Goal: Information Seeking & Learning: Learn about a topic

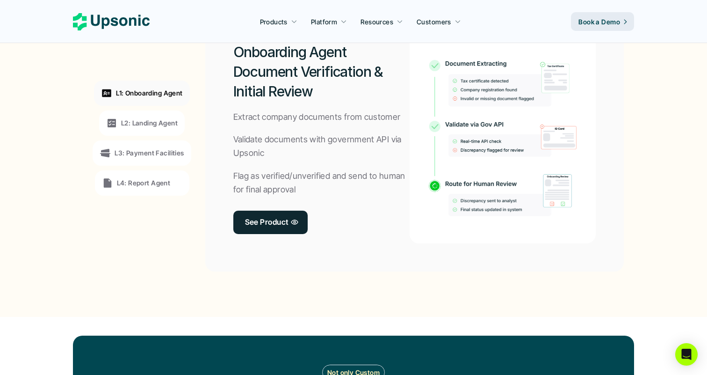
scroll to position [750, 0]
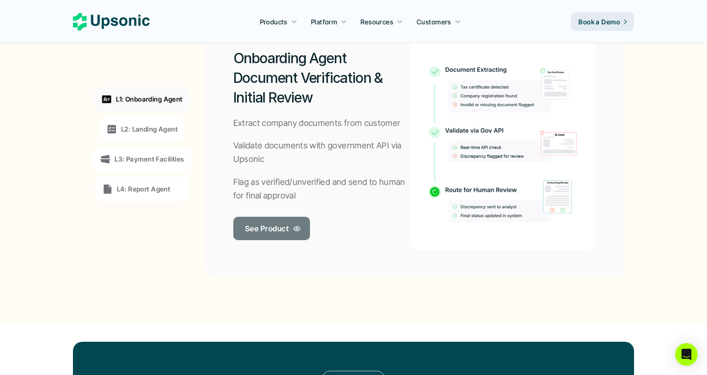
click at [304, 238] on link "See Product" at bounding box center [271, 228] width 77 height 23
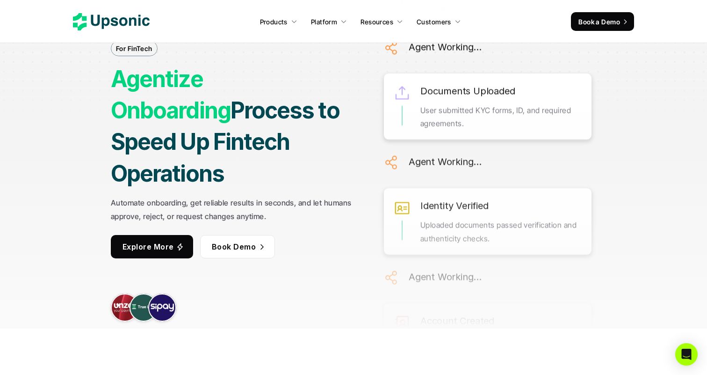
scroll to position [48, 0]
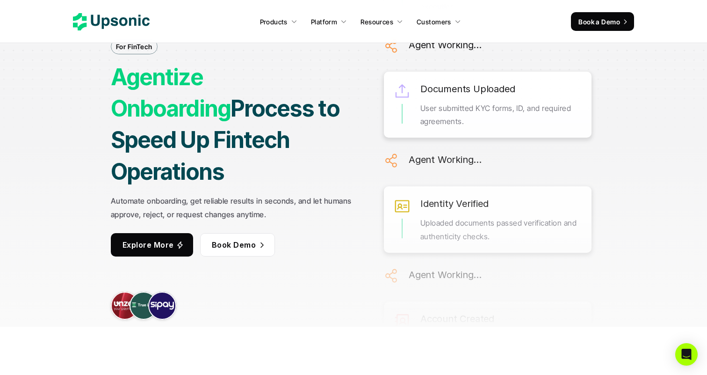
click at [123, 21] on icon at bounding box center [111, 21] width 77 height 17
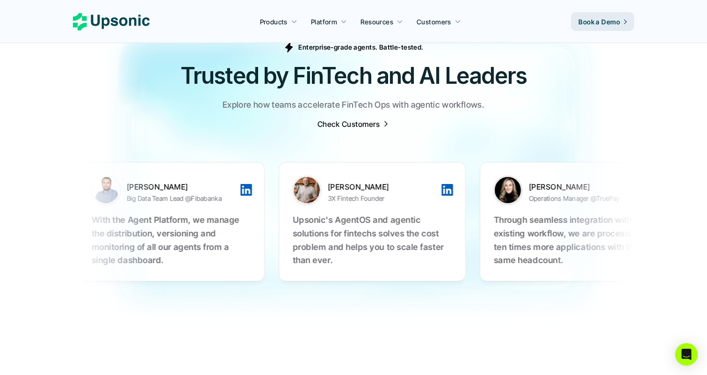
scroll to position [2950, 0]
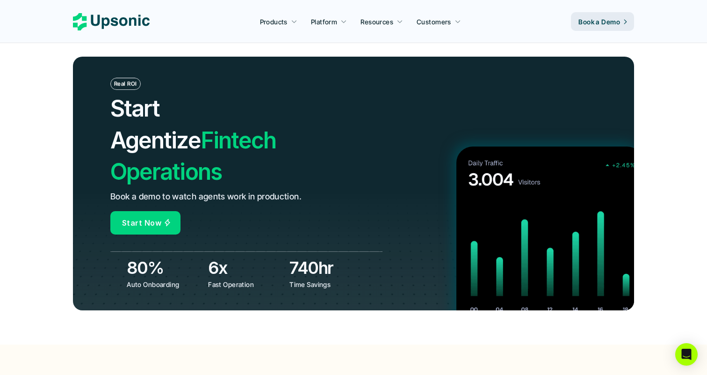
scroll to position [3276, 0]
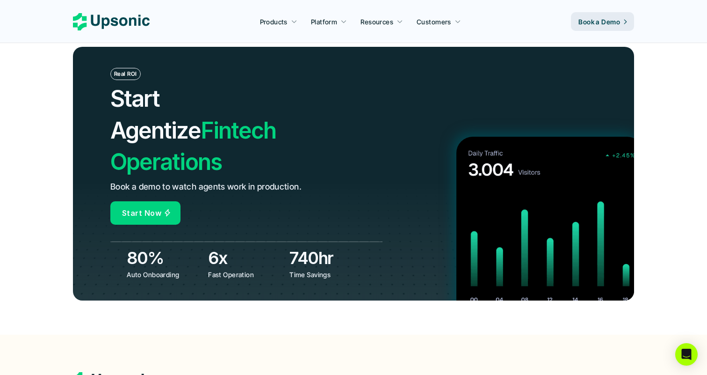
click at [374, 259] on header "Real ROI Start Agentize Fintech Operations Book a demo to watch agents work in …" at bounding box center [353, 174] width 707 height 322
